Goal: Task Accomplishment & Management: Use online tool/utility

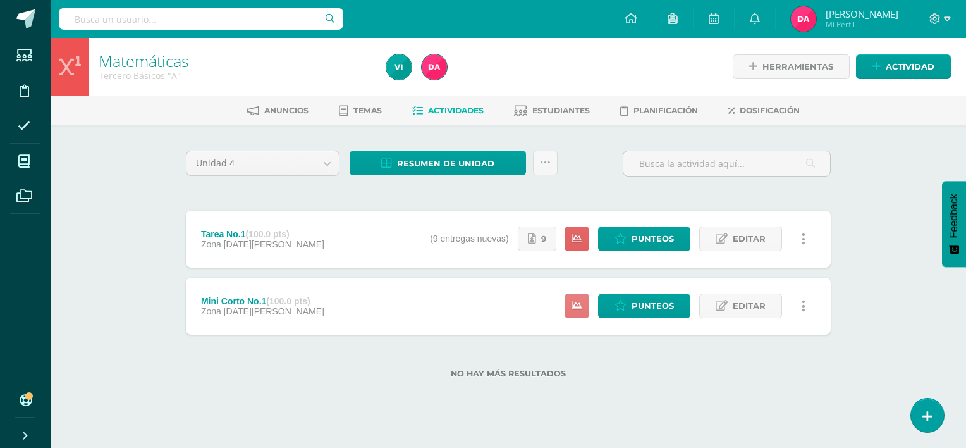
click at [577, 309] on icon at bounding box center [577, 305] width 11 height 11
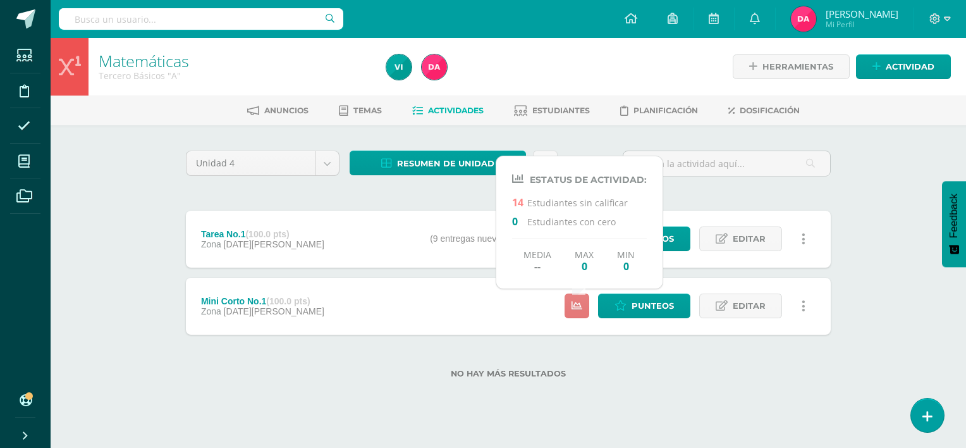
click at [577, 309] on icon at bounding box center [577, 305] width 11 height 11
click at [692, 207] on div "Unidad 4 Unidad 1 Unidad 2 Unidad 3 Unidad 4 Resumen de unidad Descargar como H…" at bounding box center [508, 272] width 655 height 243
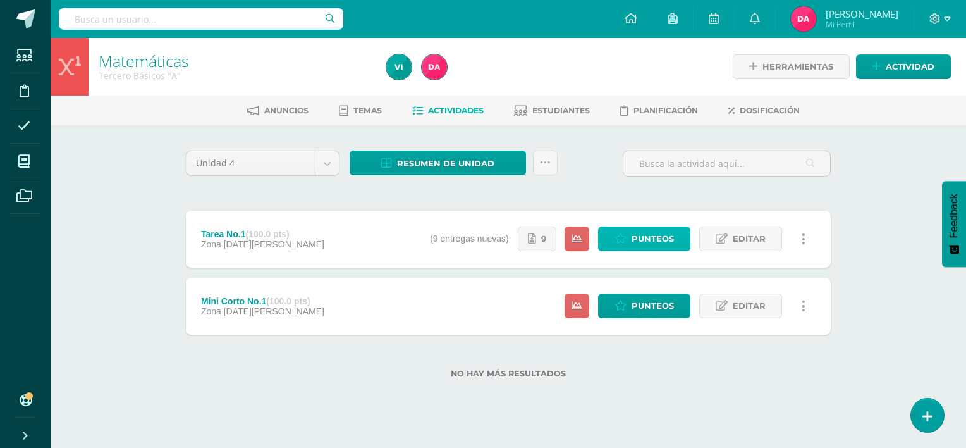
click at [644, 236] on span "Punteos" at bounding box center [653, 238] width 42 height 23
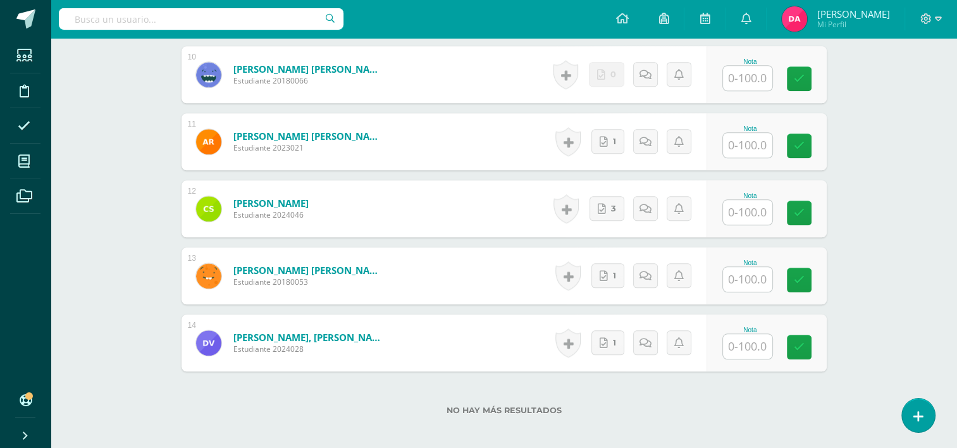
scroll to position [976, 0]
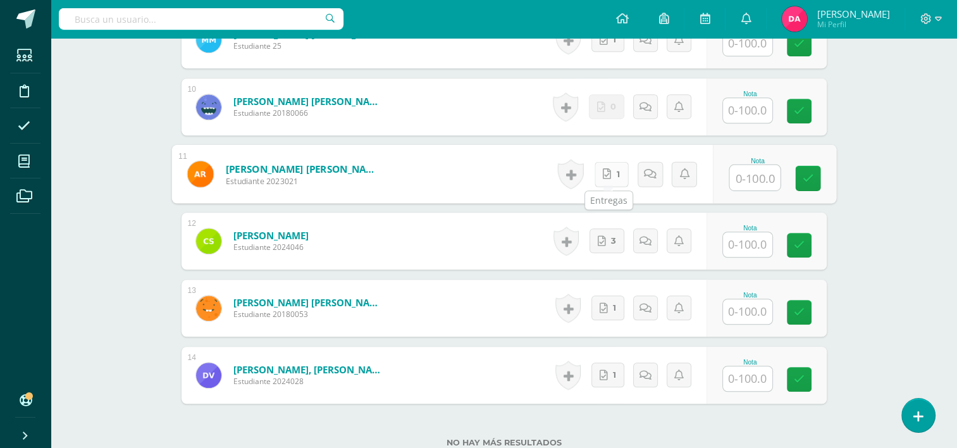
click at [608, 177] on link "1" at bounding box center [611, 173] width 34 height 25
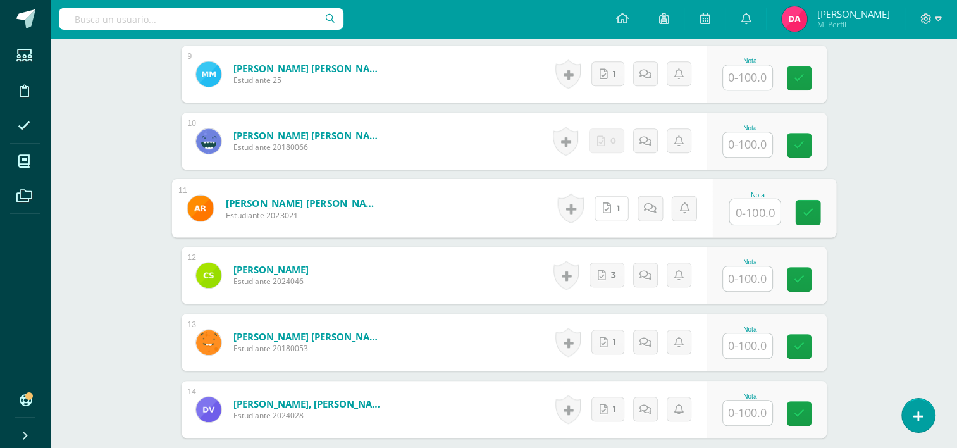
scroll to position [1076, 0]
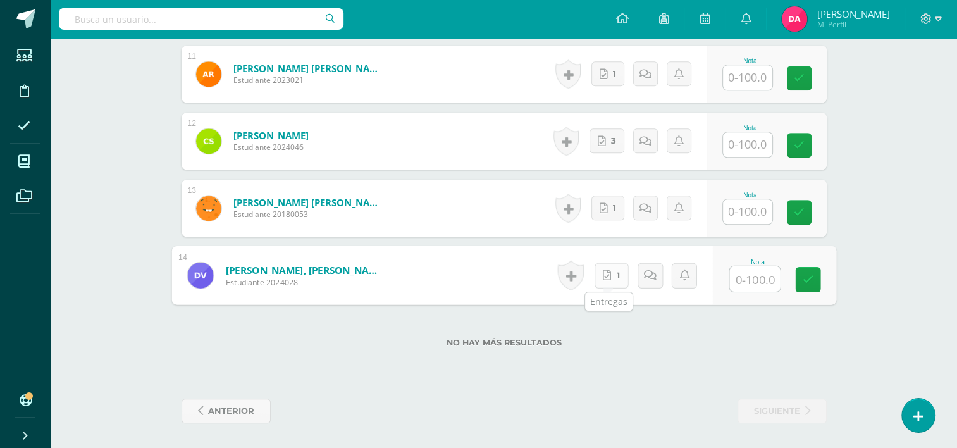
click at [614, 279] on link "1" at bounding box center [611, 274] width 34 height 25
